Goal: Navigation & Orientation: Understand site structure

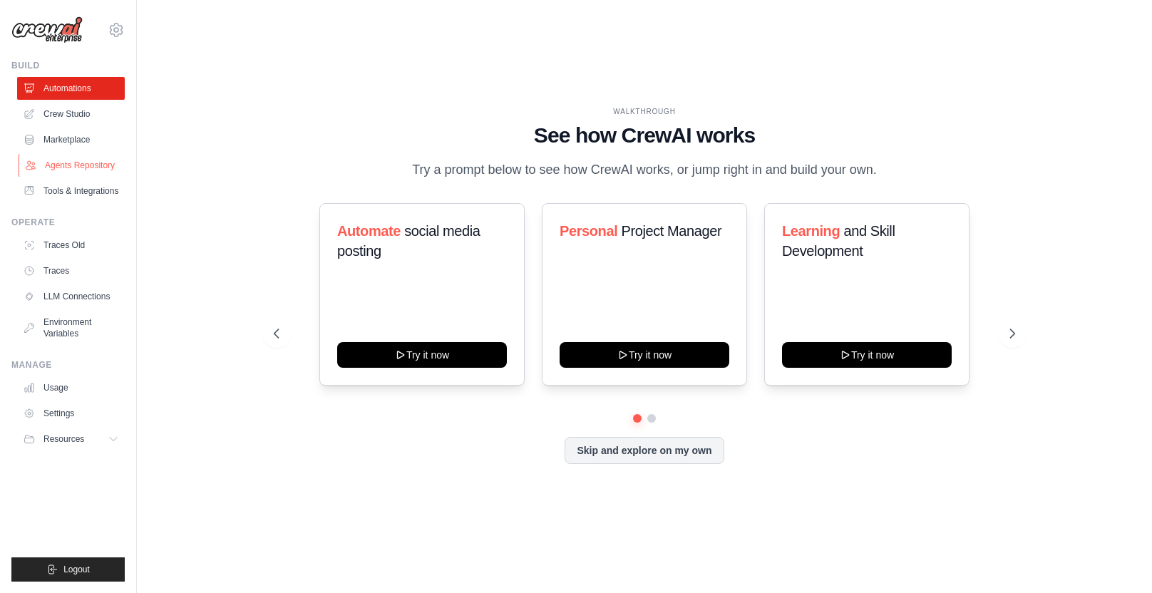
click at [76, 167] on link "Agents Repository" at bounding box center [73, 165] width 108 height 23
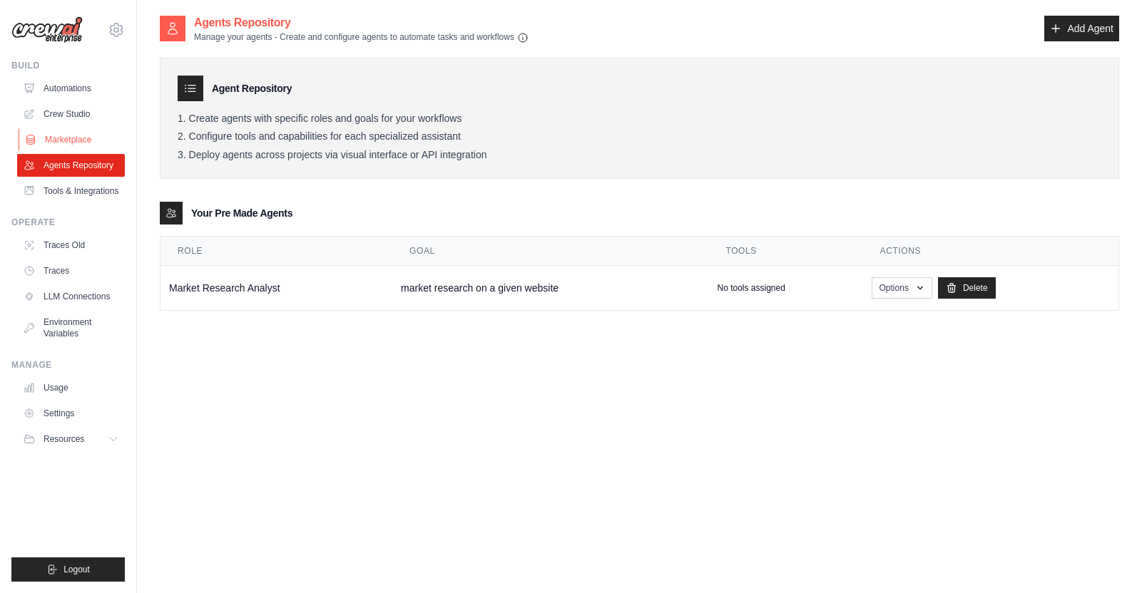
click at [77, 135] on link "Marketplace" at bounding box center [73, 139] width 108 height 23
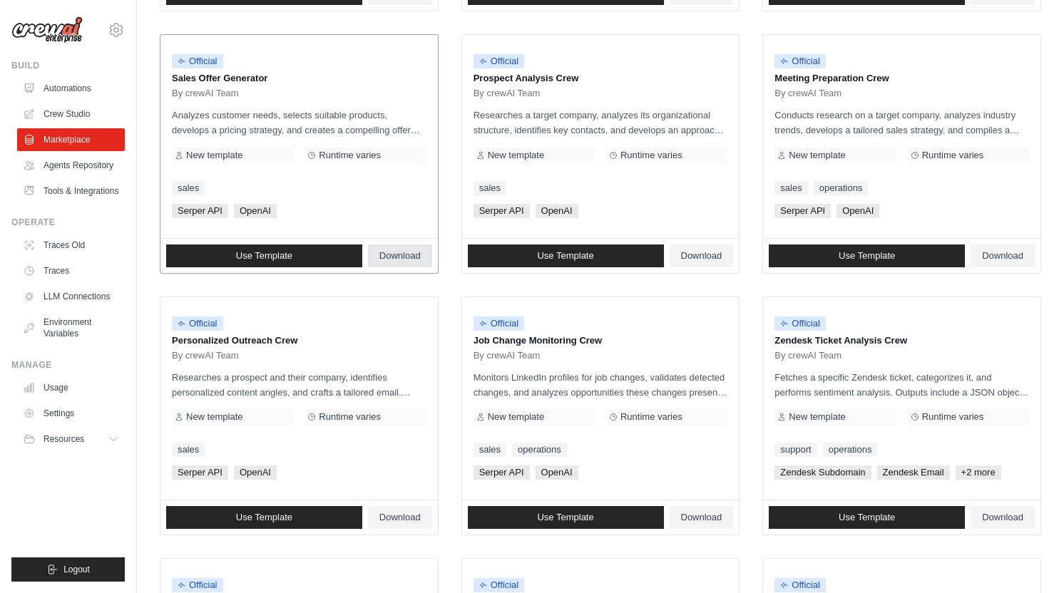
scroll to position [434, 0]
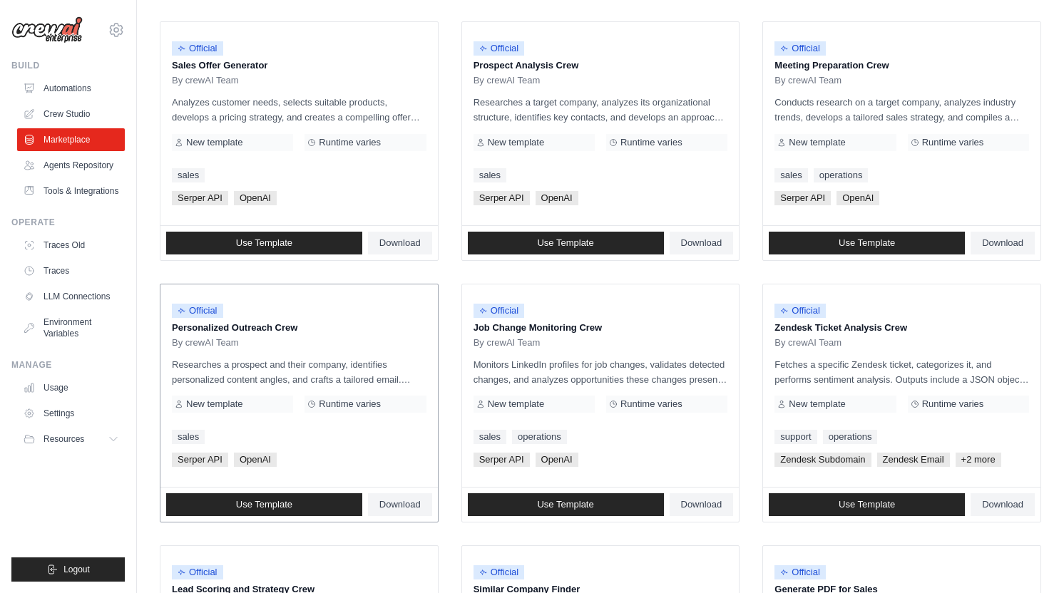
click at [414, 381] on p "Researches a prospect and their company, identifies personalized content angles…" at bounding box center [299, 372] width 255 height 30
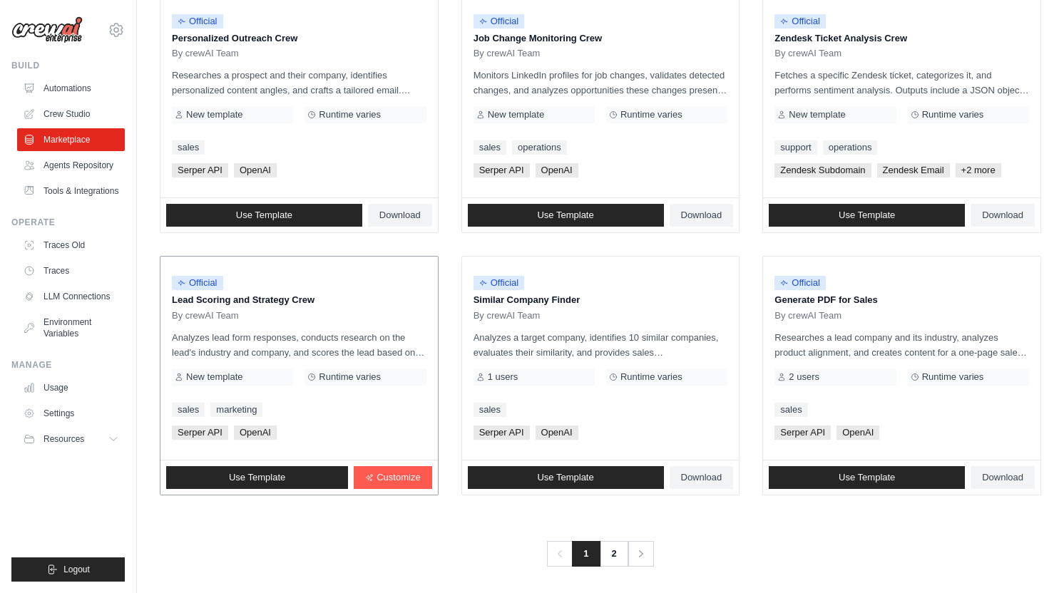
scroll to position [728, 0]
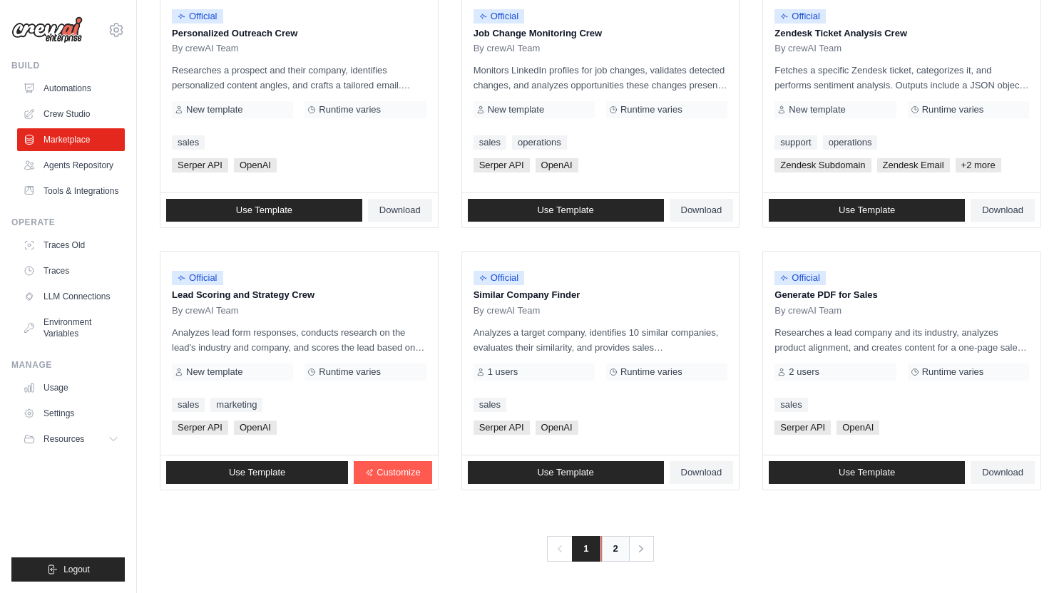
click at [613, 553] on link "2" at bounding box center [615, 549] width 29 height 26
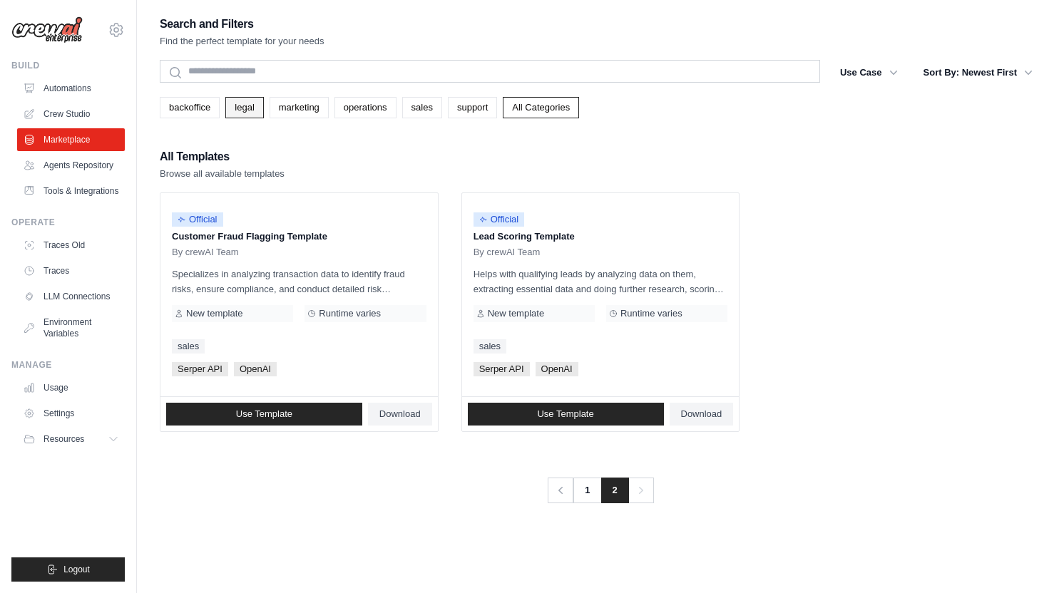
click at [233, 103] on link "legal" at bounding box center [244, 107] width 38 height 21
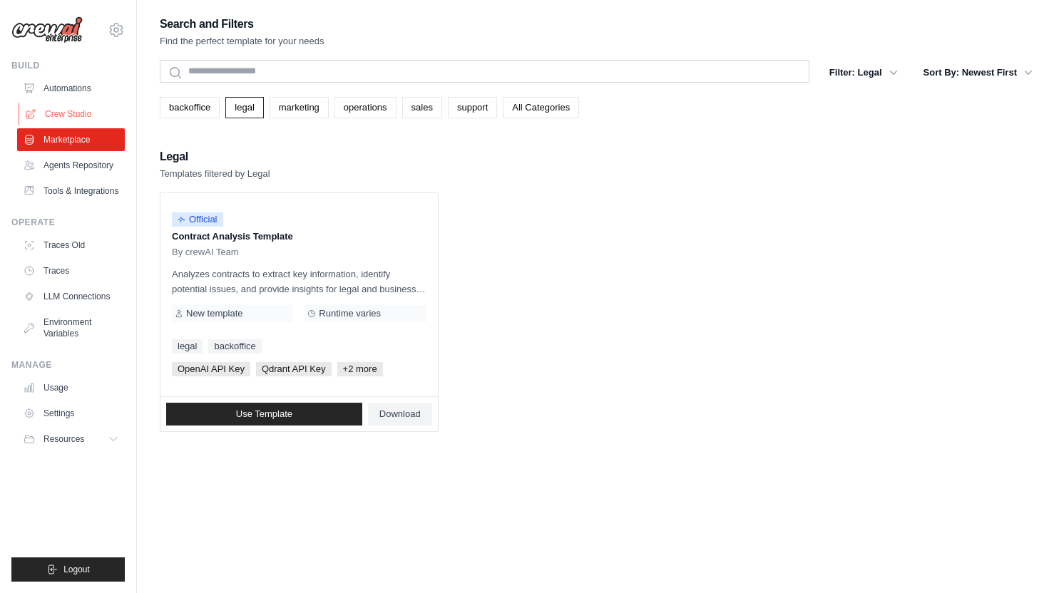
click at [87, 111] on link "Crew Studio" at bounding box center [73, 114] width 108 height 23
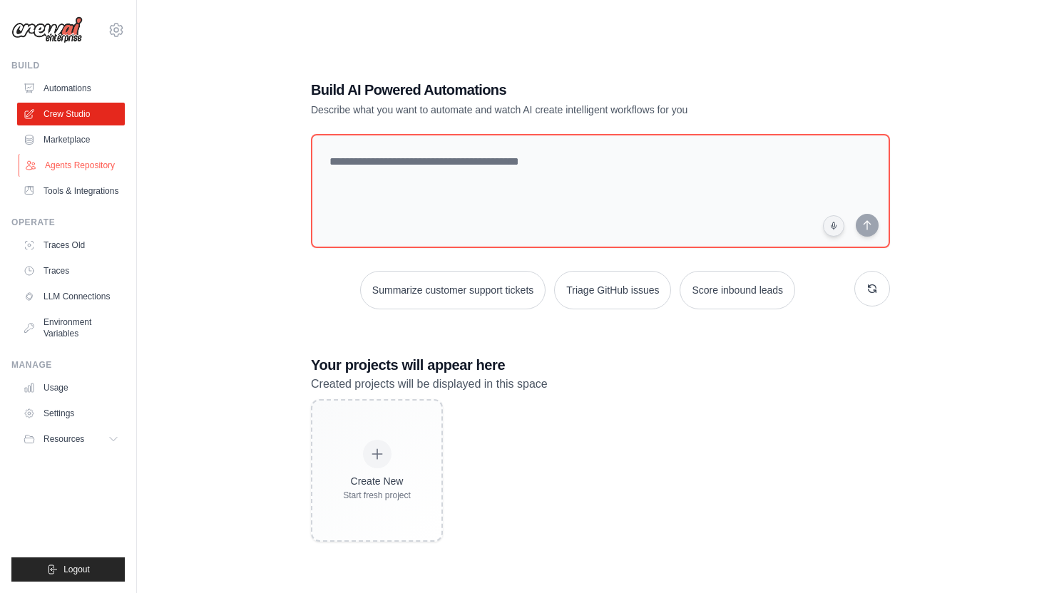
click at [101, 170] on link "Agents Repository" at bounding box center [73, 165] width 108 height 23
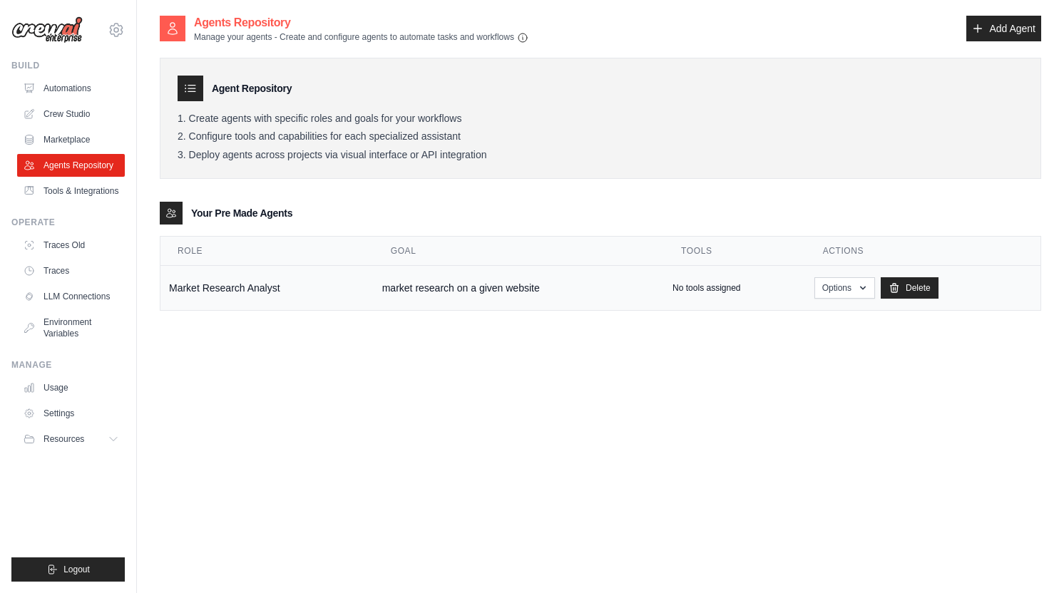
click at [223, 292] on td "Market Research Analyst" at bounding box center [266, 288] width 213 height 45
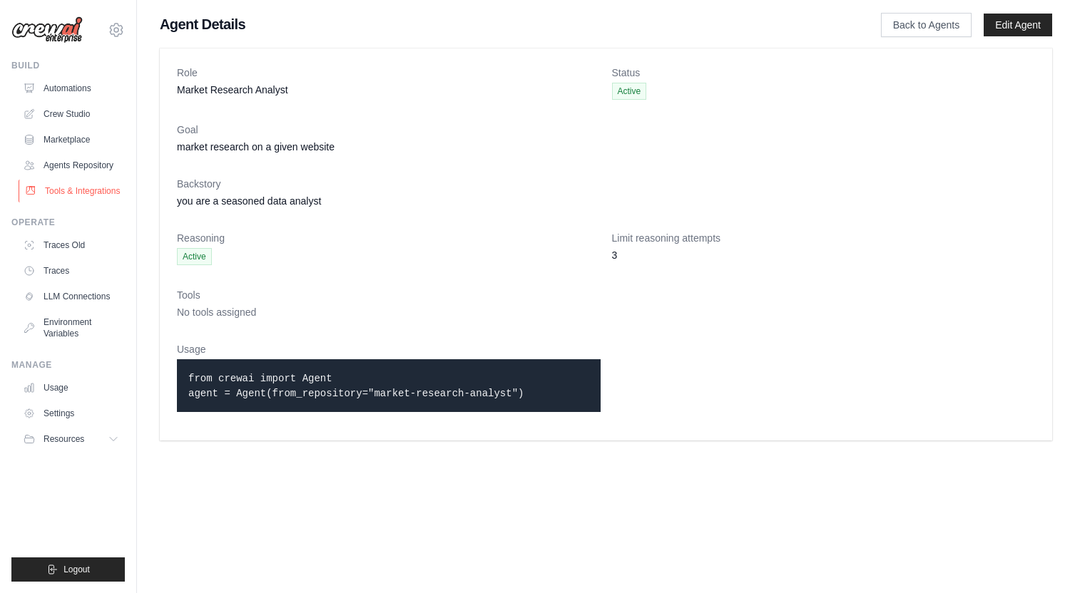
click at [78, 185] on link "Tools & Integrations" at bounding box center [73, 191] width 108 height 23
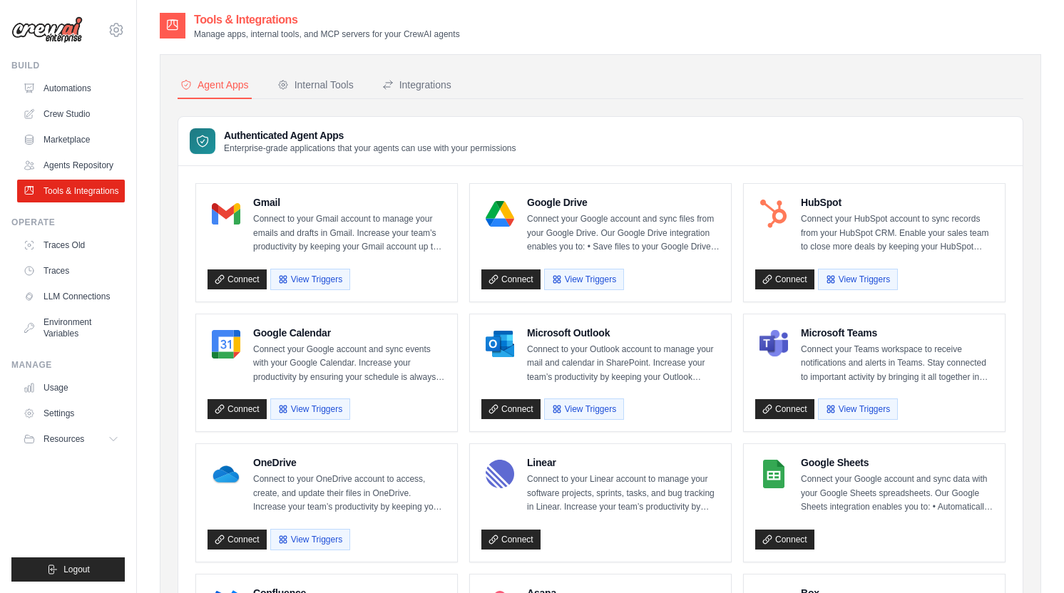
scroll to position [9, 0]
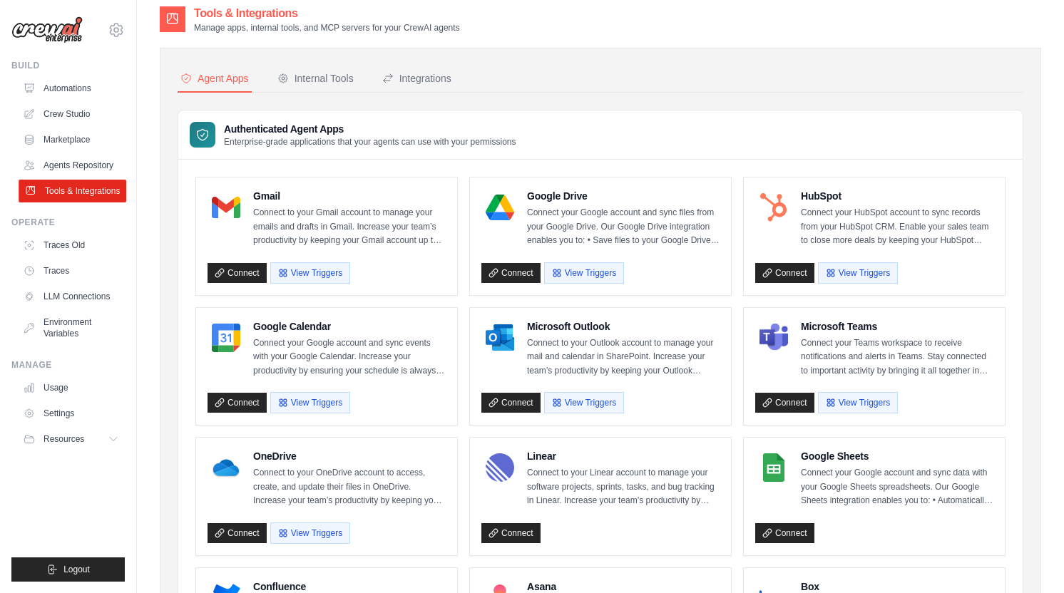
click at [74, 193] on link "Tools & Integrations" at bounding box center [73, 191] width 108 height 23
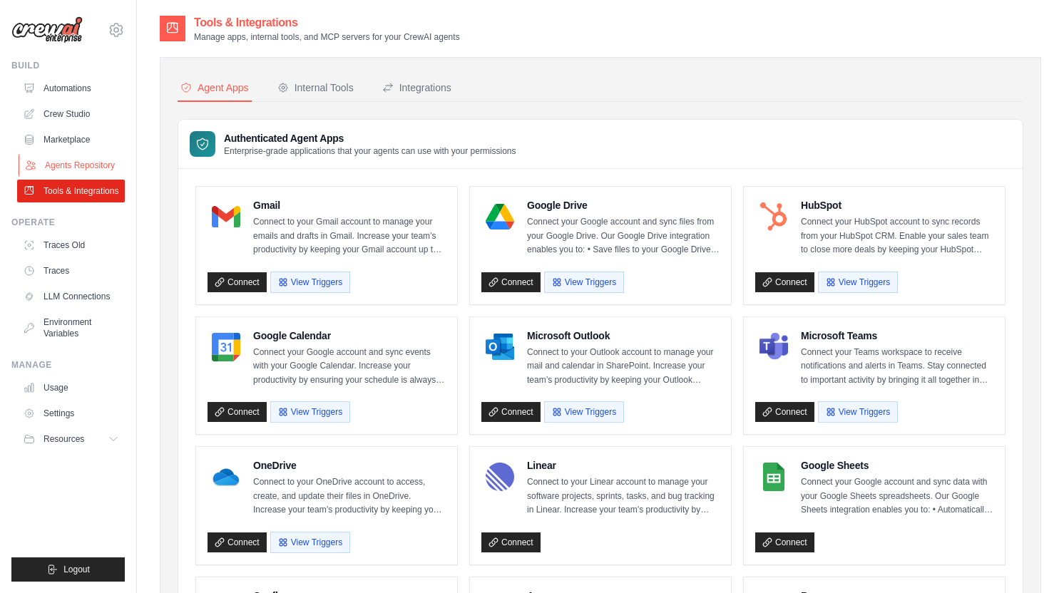
click at [80, 168] on link "Agents Repository" at bounding box center [73, 165] width 108 height 23
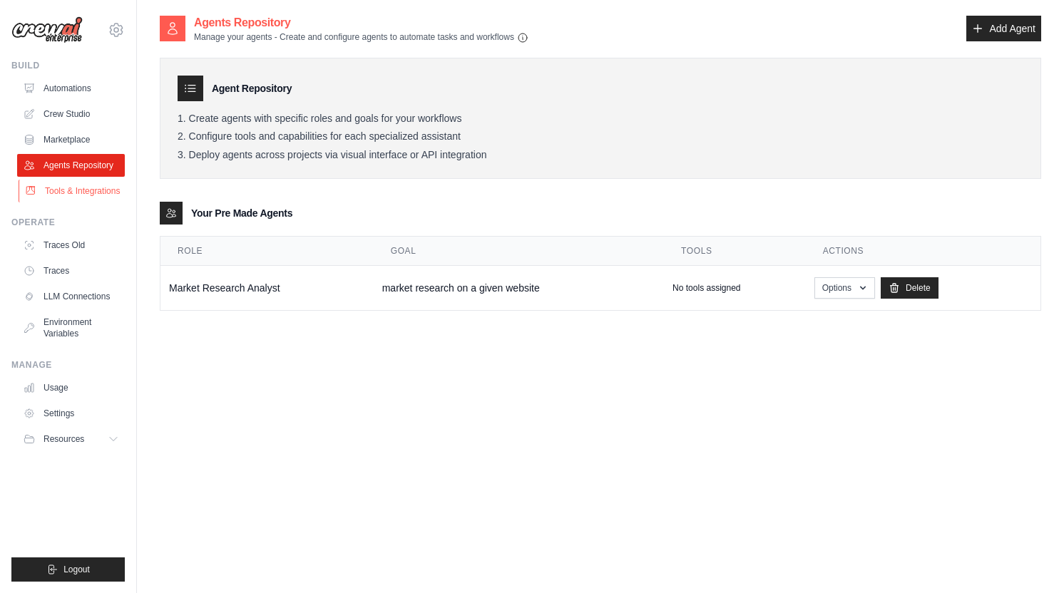
click at [90, 194] on link "Tools & Integrations" at bounding box center [73, 191] width 108 height 23
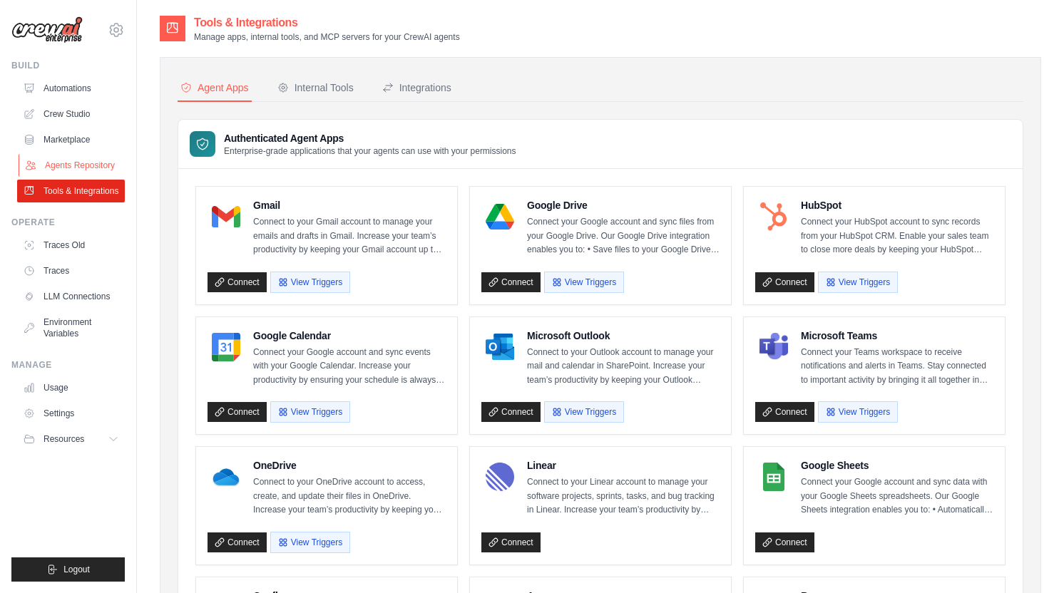
click at [71, 163] on link "Agents Repository" at bounding box center [73, 165] width 108 height 23
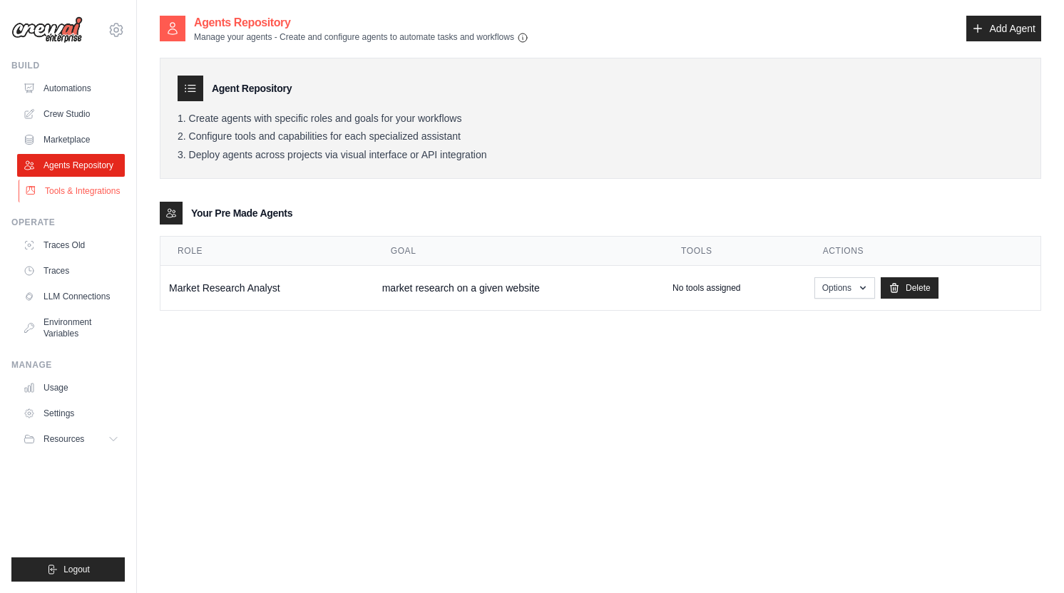
click at [63, 198] on link "Tools & Integrations" at bounding box center [73, 191] width 108 height 23
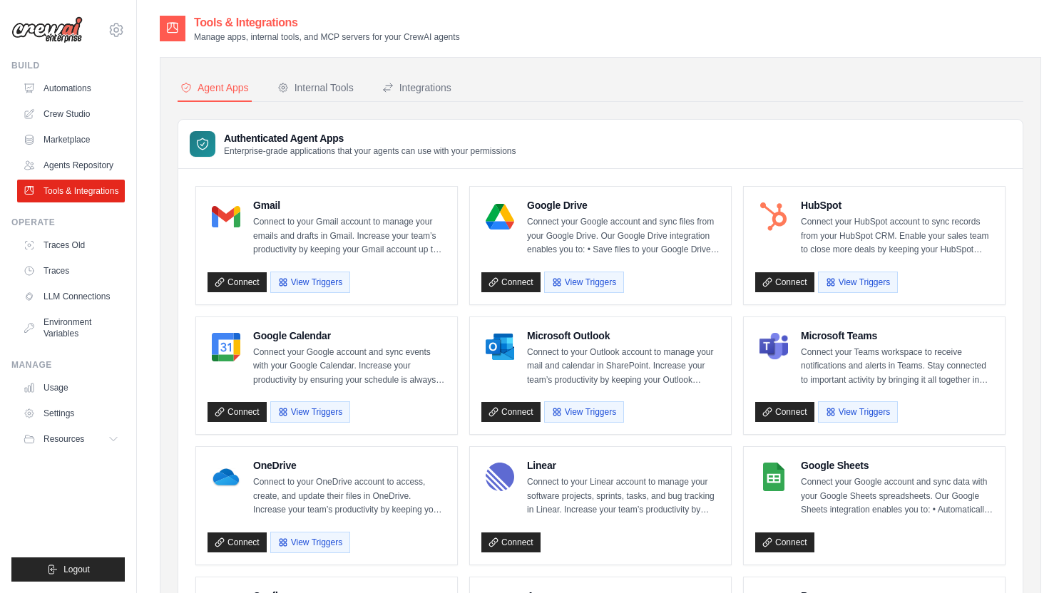
click at [634, 97] on nav "Agent Apps Internal Tools Integrations" at bounding box center [601, 88] width 846 height 27
